Goal: Find specific page/section: Find specific page/section

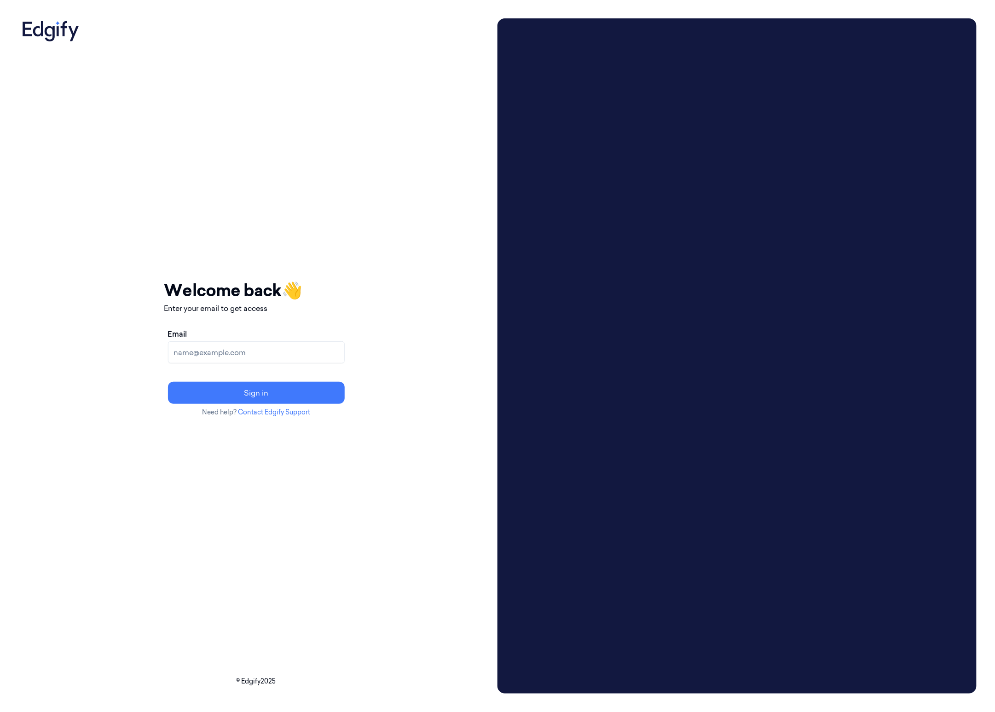
click at [234, 351] on input "Email" at bounding box center [256, 352] width 177 height 22
type input "batelb@edgify.ai"
click at [251, 398] on button "Sign in" at bounding box center [256, 393] width 177 height 22
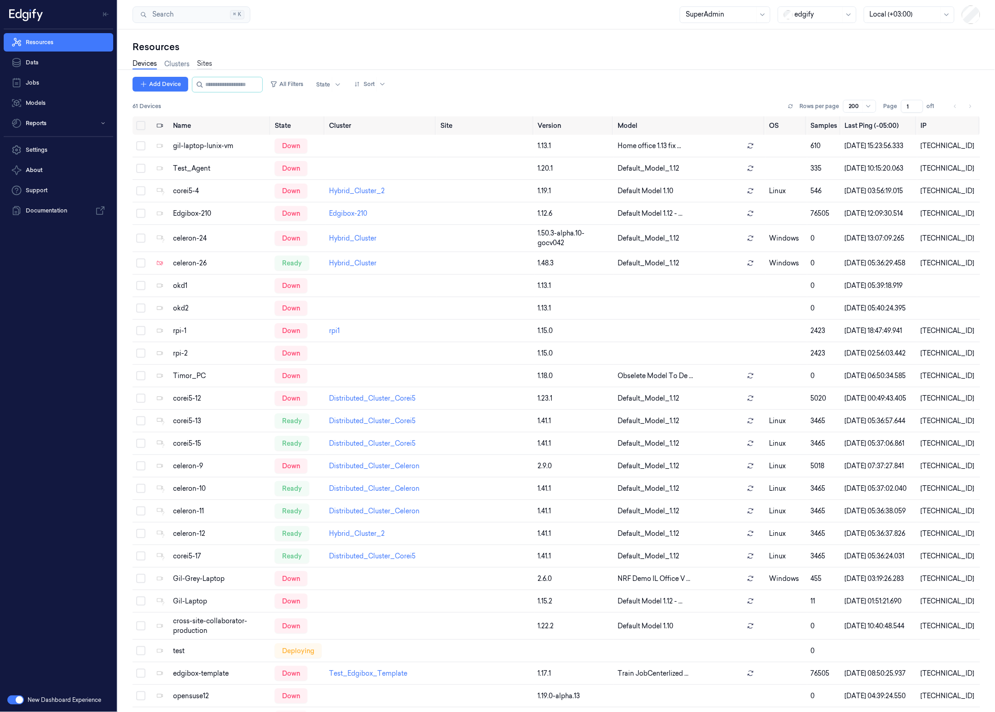
click at [202, 60] on link "Sites" at bounding box center [204, 64] width 15 height 11
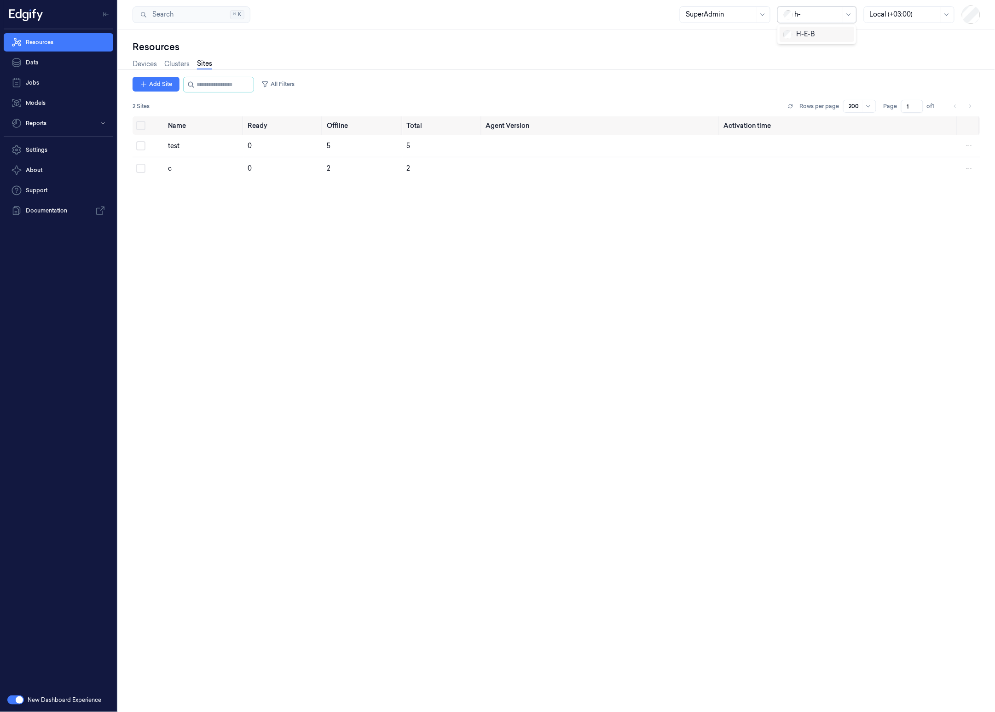
type input "h-e"
click at [799, 39] on div "H-E-B" at bounding box center [799, 34] width 32 height 10
